Goal: Check status: Check status

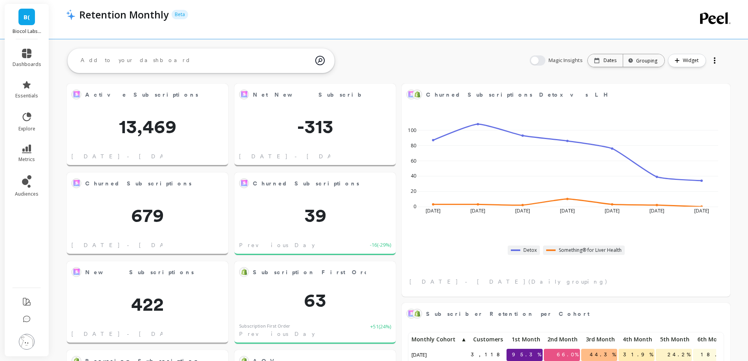
scroll to position [210, 635]
click at [18, 150] on link "metrics" at bounding box center [27, 153] width 29 height 18
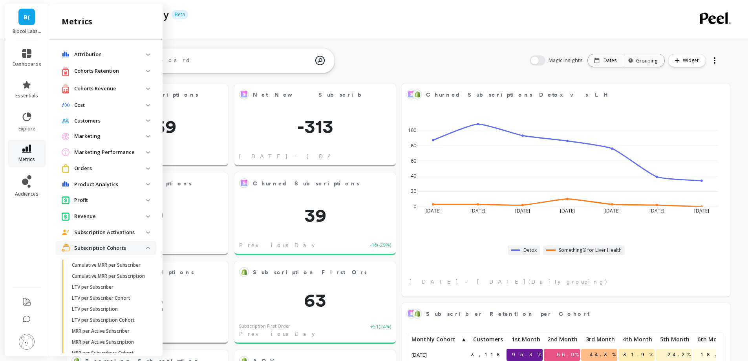
scroll to position [121, 0]
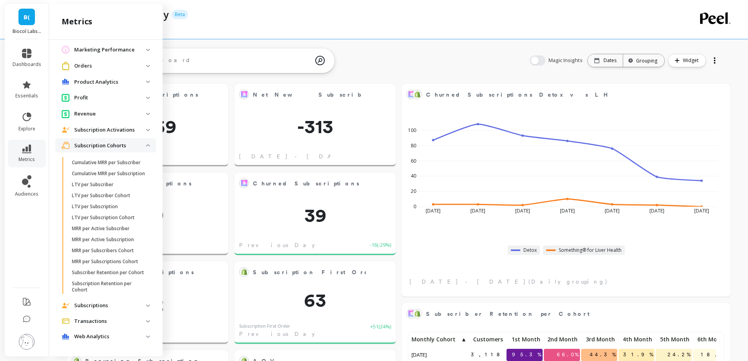
click at [113, 142] on p "Subscription Cohorts" at bounding box center [110, 146] width 72 height 8
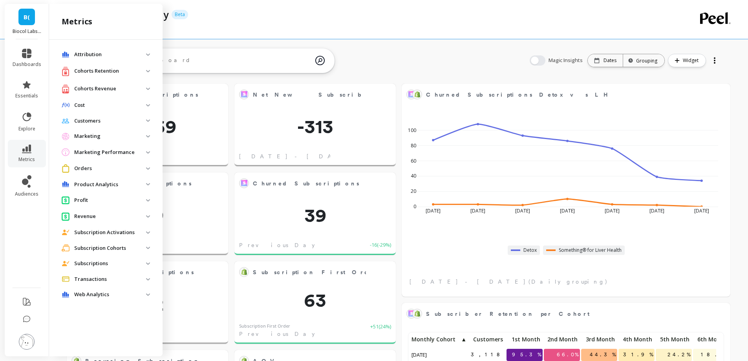
click at [112, 263] on p "Subscriptions" at bounding box center [110, 264] width 72 height 8
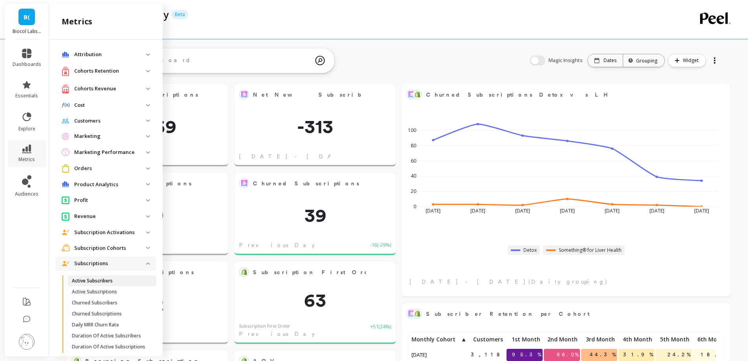
click at [112, 279] on p "Active Subscribers" at bounding box center [92, 281] width 41 height 6
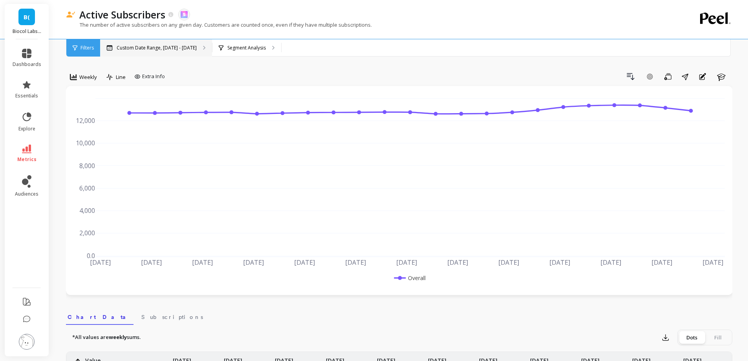
click at [157, 47] on p "Custom Date Range, [DATE] - [DATE]" at bounding box center [157, 48] width 80 height 6
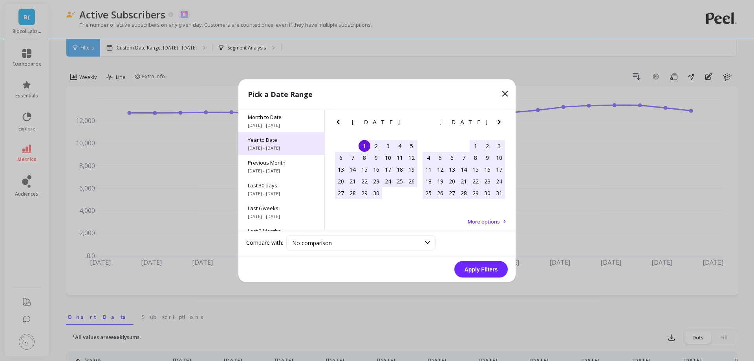
click at [281, 145] on span "[DATE] - [DATE]" at bounding box center [281, 147] width 67 height 6
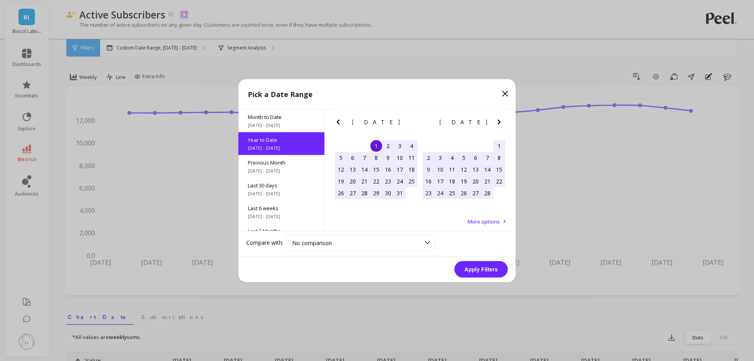
click at [486, 267] on button "Apply Filters" at bounding box center [480, 269] width 53 height 16
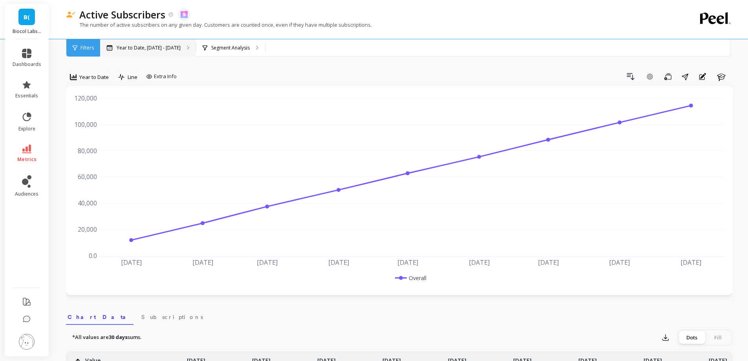
click at [177, 47] on div "Year to Date, [DATE] - [DATE]" at bounding box center [148, 47] width 96 height 17
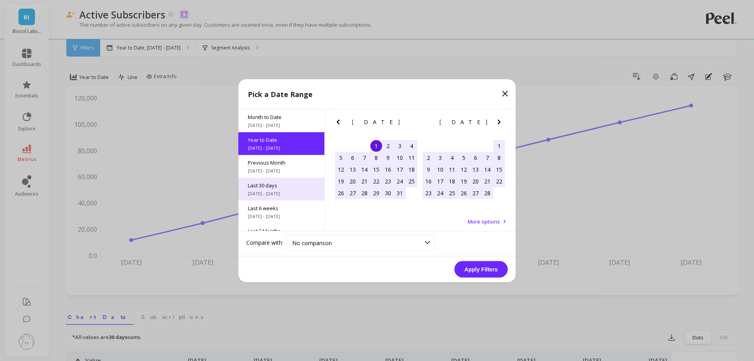
click at [291, 185] on span "Last 30 days" at bounding box center [281, 184] width 67 height 7
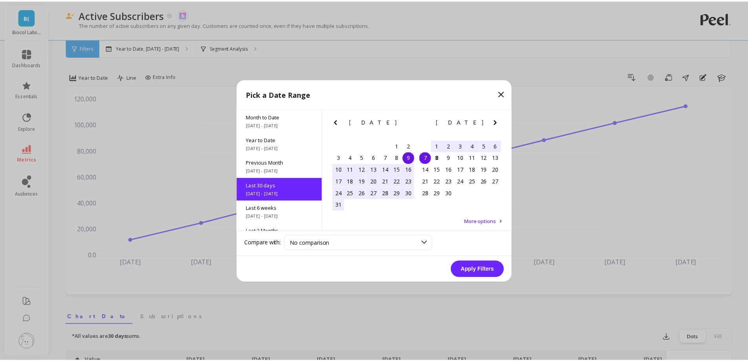
scroll to position [19, 0]
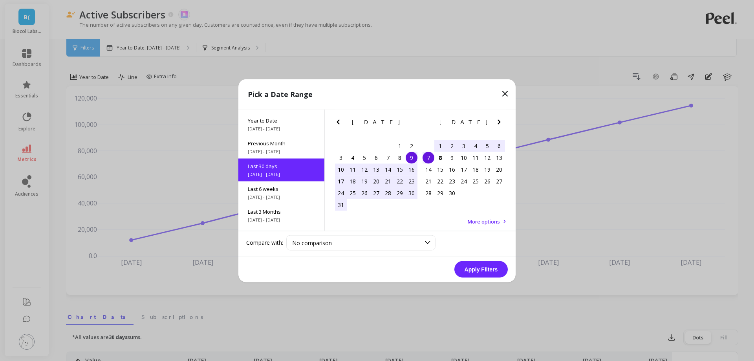
click at [477, 271] on button "Apply Filters" at bounding box center [480, 269] width 53 height 16
